Goal: Transaction & Acquisition: Book appointment/travel/reservation

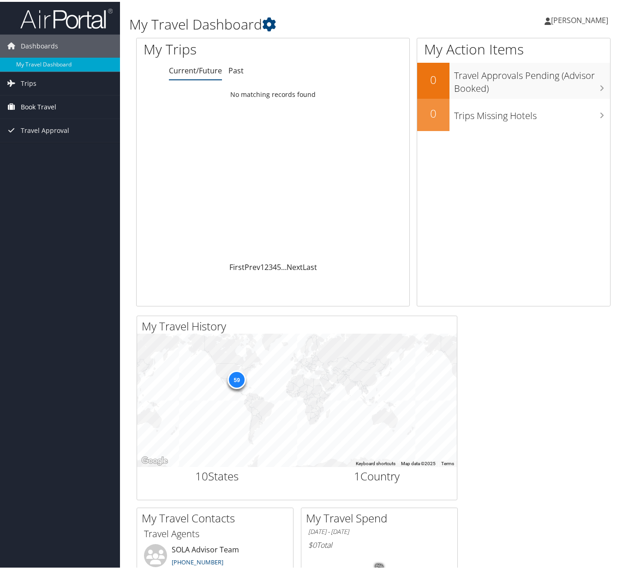
click at [45, 102] on span "Book Travel" at bounding box center [39, 105] width 36 height 23
click at [52, 136] on link "Book/Manage Online Trips" at bounding box center [60, 138] width 120 height 14
